Goal: Communication & Community: Answer question/provide support

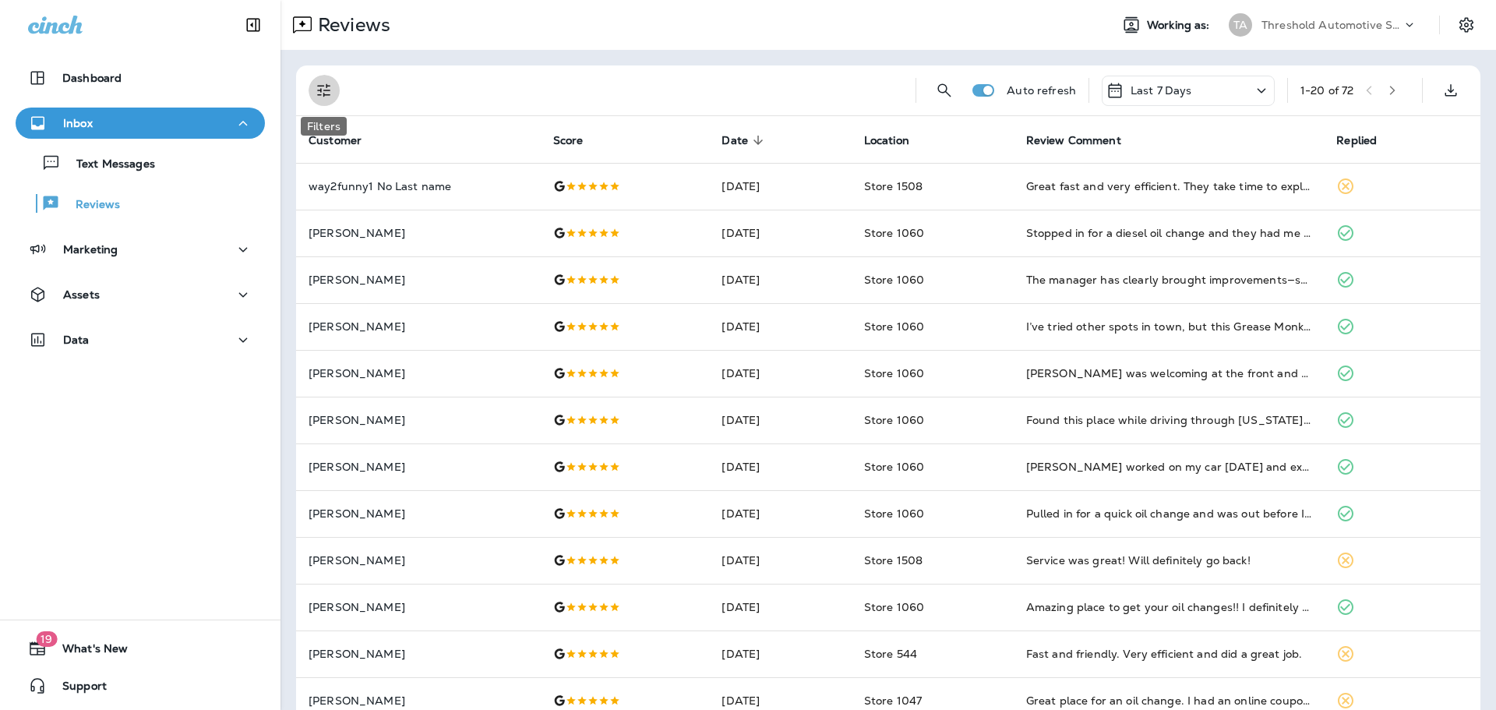
click at [338, 90] on button "Filters" at bounding box center [324, 90] width 31 height 31
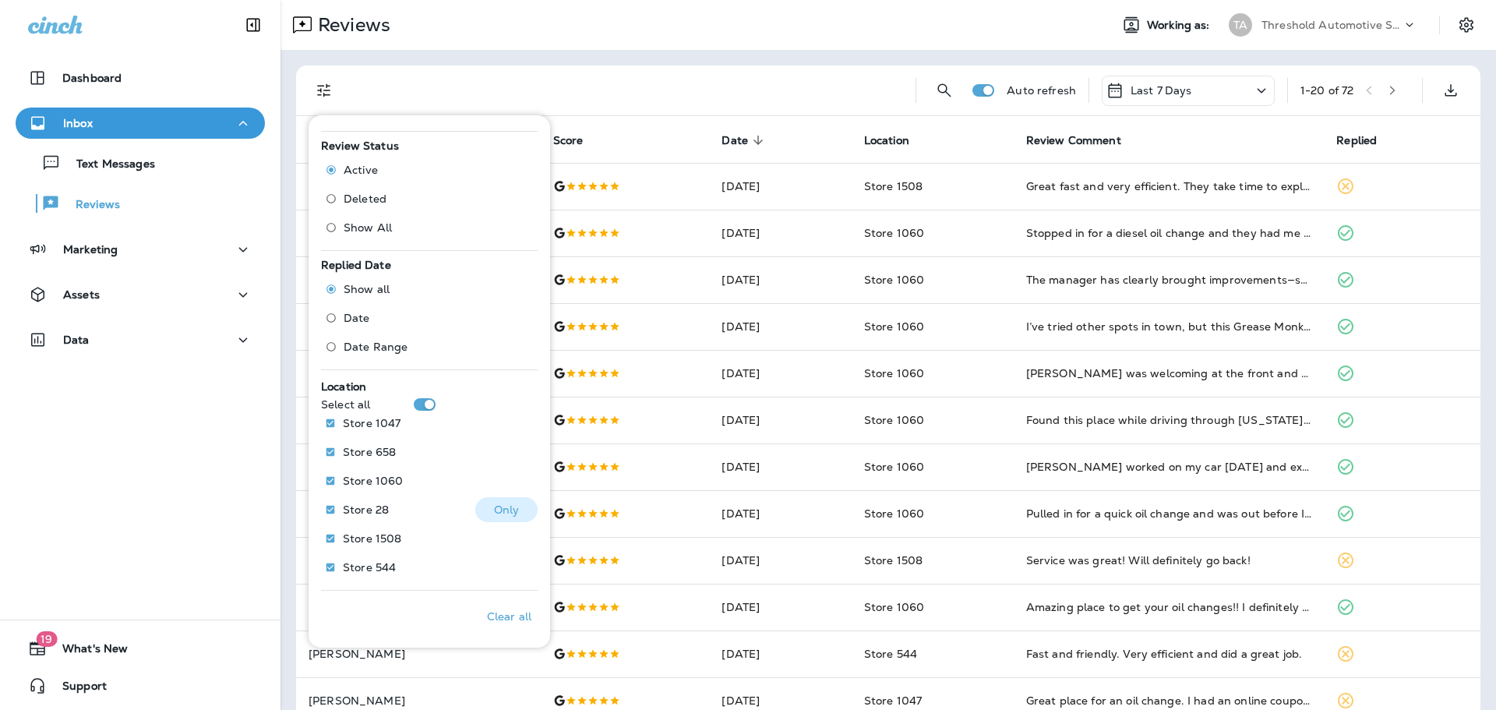
scroll to position [448, 0]
click at [494, 420] on p "Only" at bounding box center [507, 422] width 26 height 12
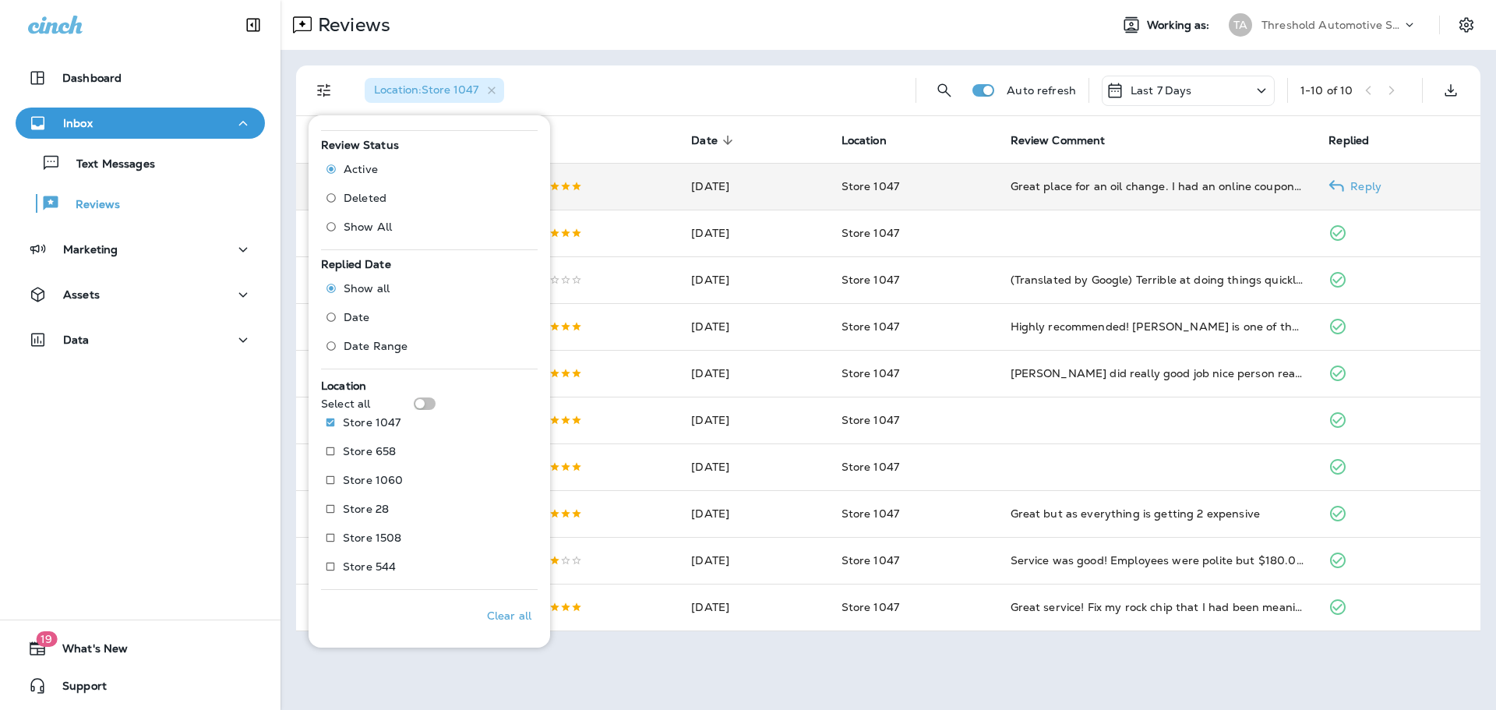
click at [1363, 183] on p "Reply" at bounding box center [1362, 186] width 37 height 12
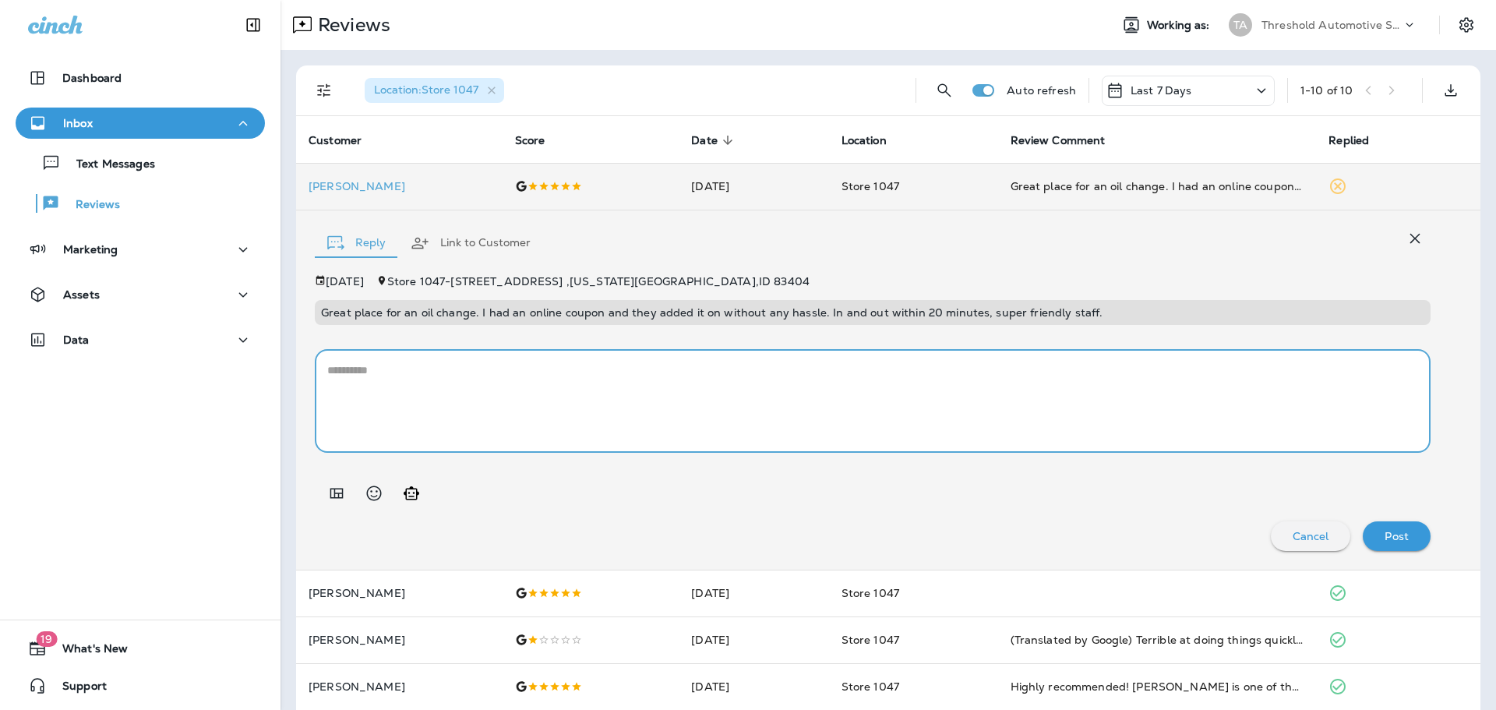
click at [639, 410] on textarea at bounding box center [872, 401] width 1091 height 78
click at [418, 492] on icon "Generate AI response" at bounding box center [412, 492] width 16 height 13
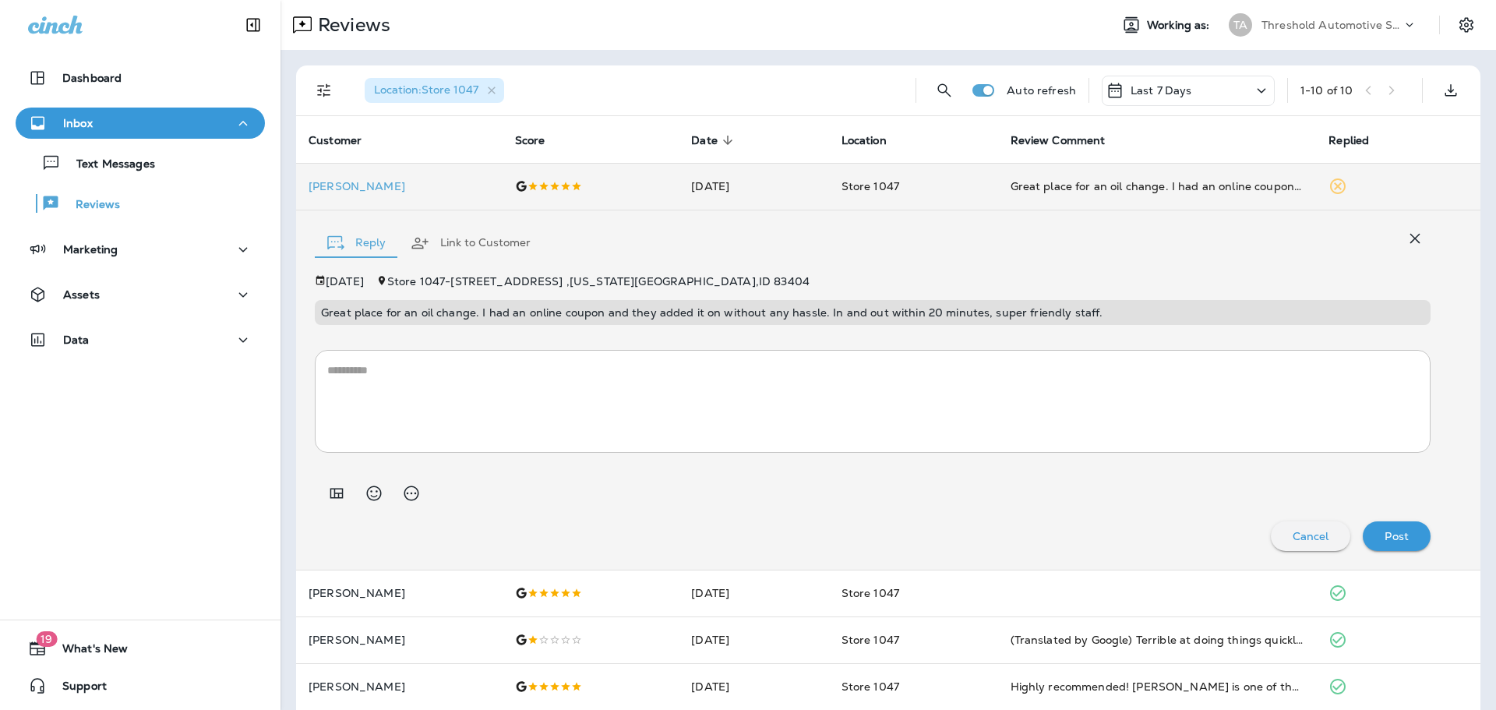
type textarea "**********"
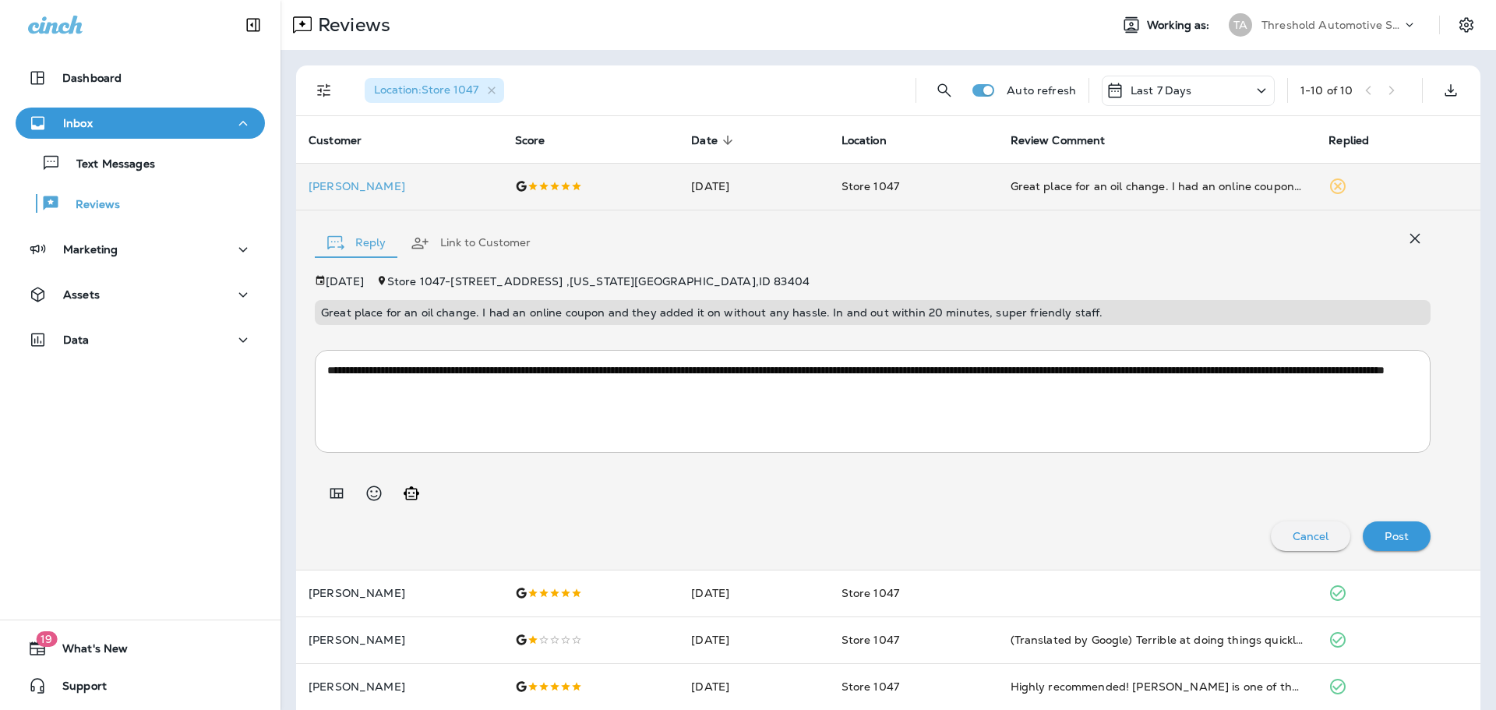
click at [1387, 541] on p "Post" at bounding box center [1396, 536] width 24 height 12
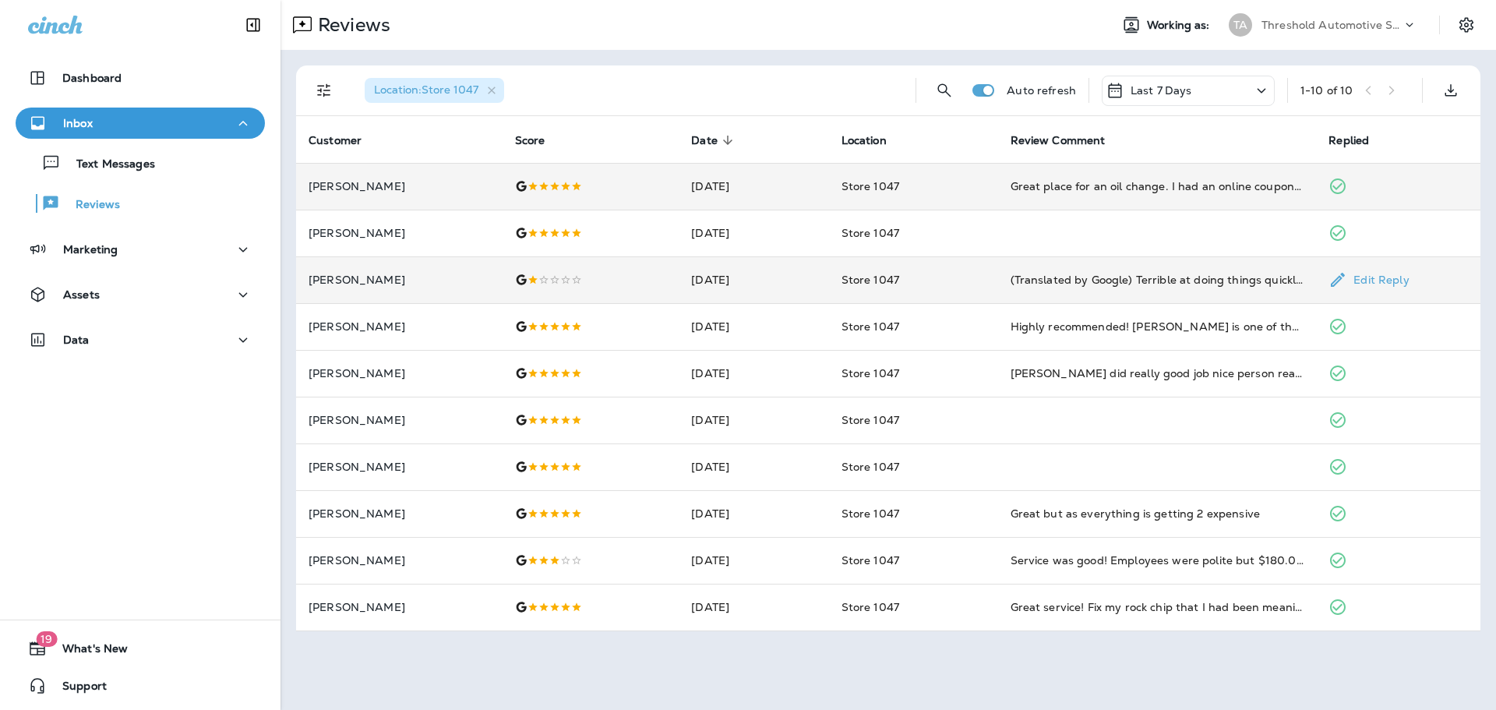
click at [588, 281] on div at bounding box center [591, 279] width 152 height 12
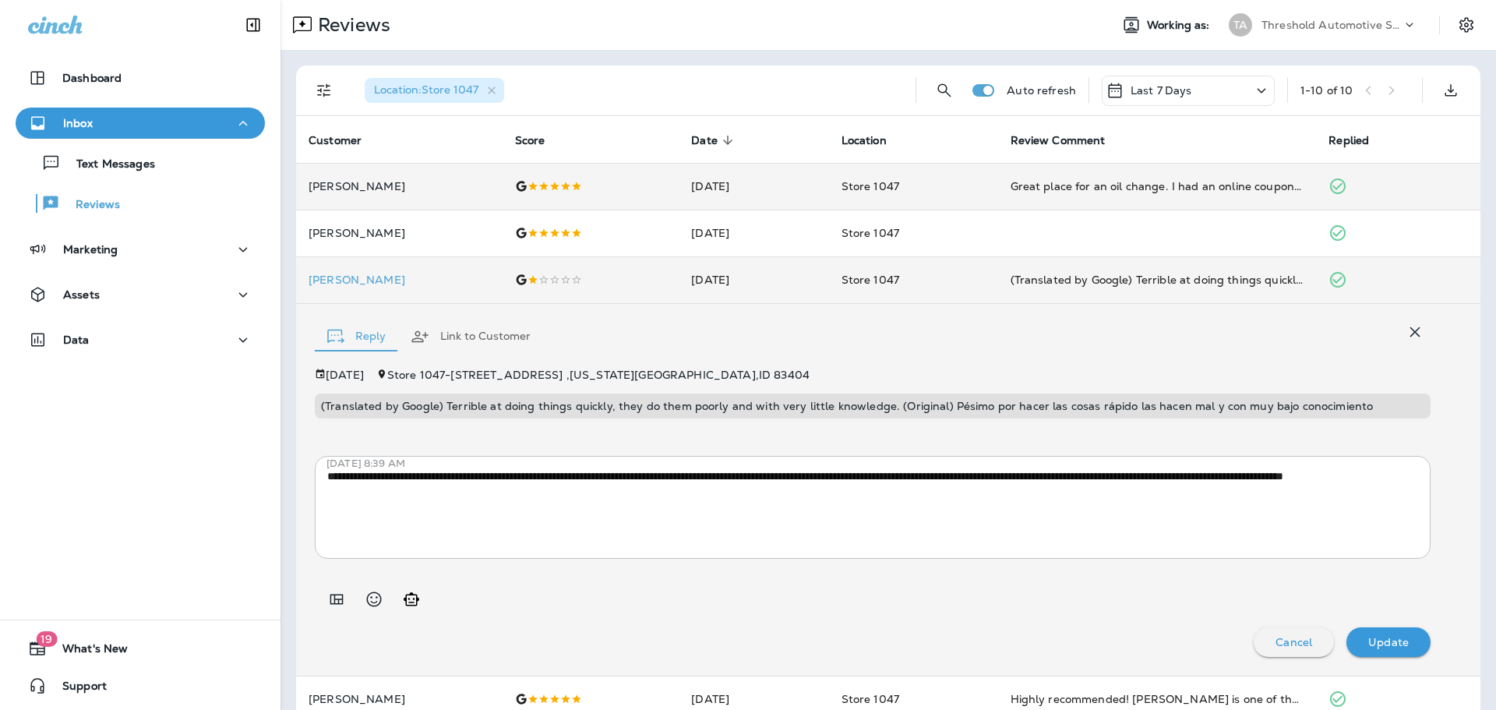
click at [672, 422] on div "**********" at bounding box center [873, 513] width 1116 height 288
click at [664, 401] on p "(Translated by Google) Terrible at doing things quickly, they do them poorly an…" at bounding box center [872, 406] width 1103 height 12
click at [1405, 330] on icon "button" at bounding box center [1414, 332] width 19 height 19
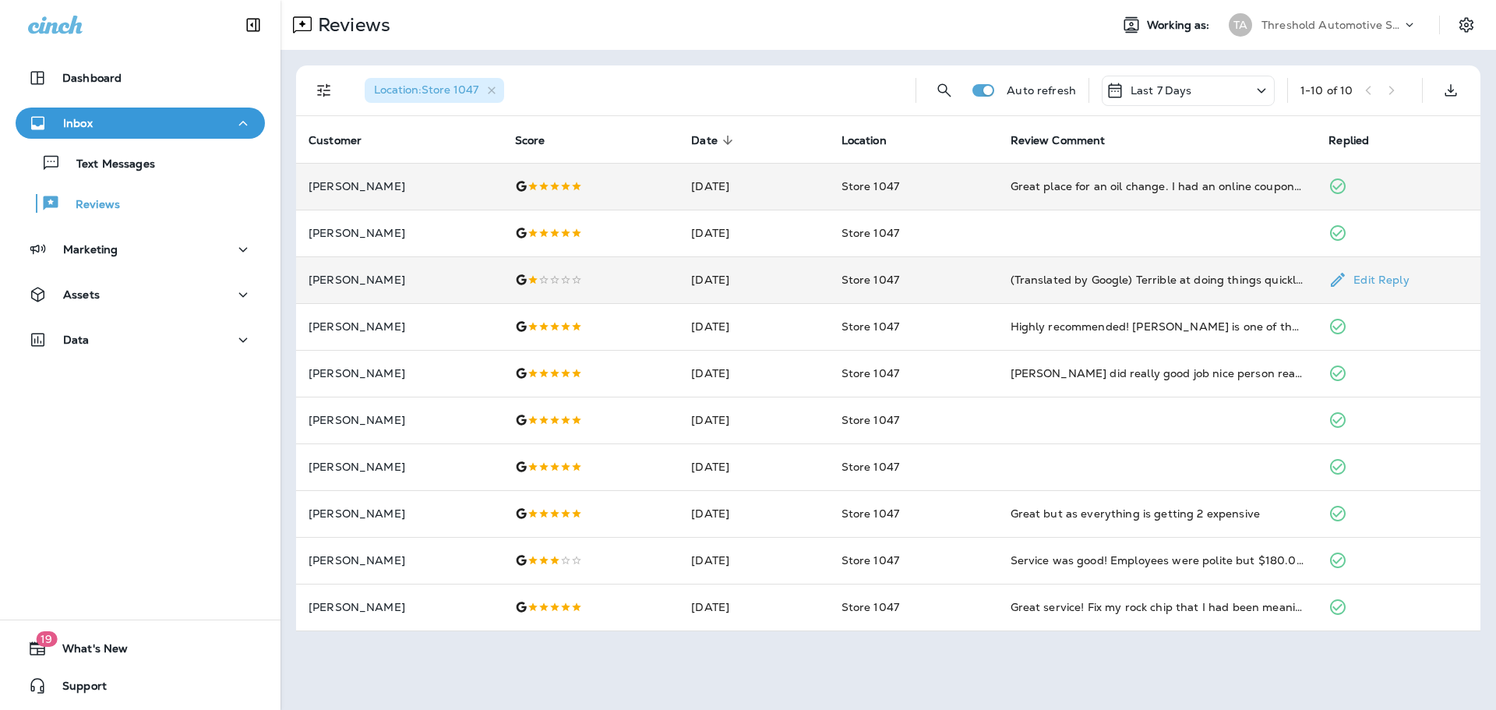
click at [480, 277] on td "[PERSON_NAME]" at bounding box center [399, 279] width 206 height 47
